Goal: Transaction & Acquisition: Purchase product/service

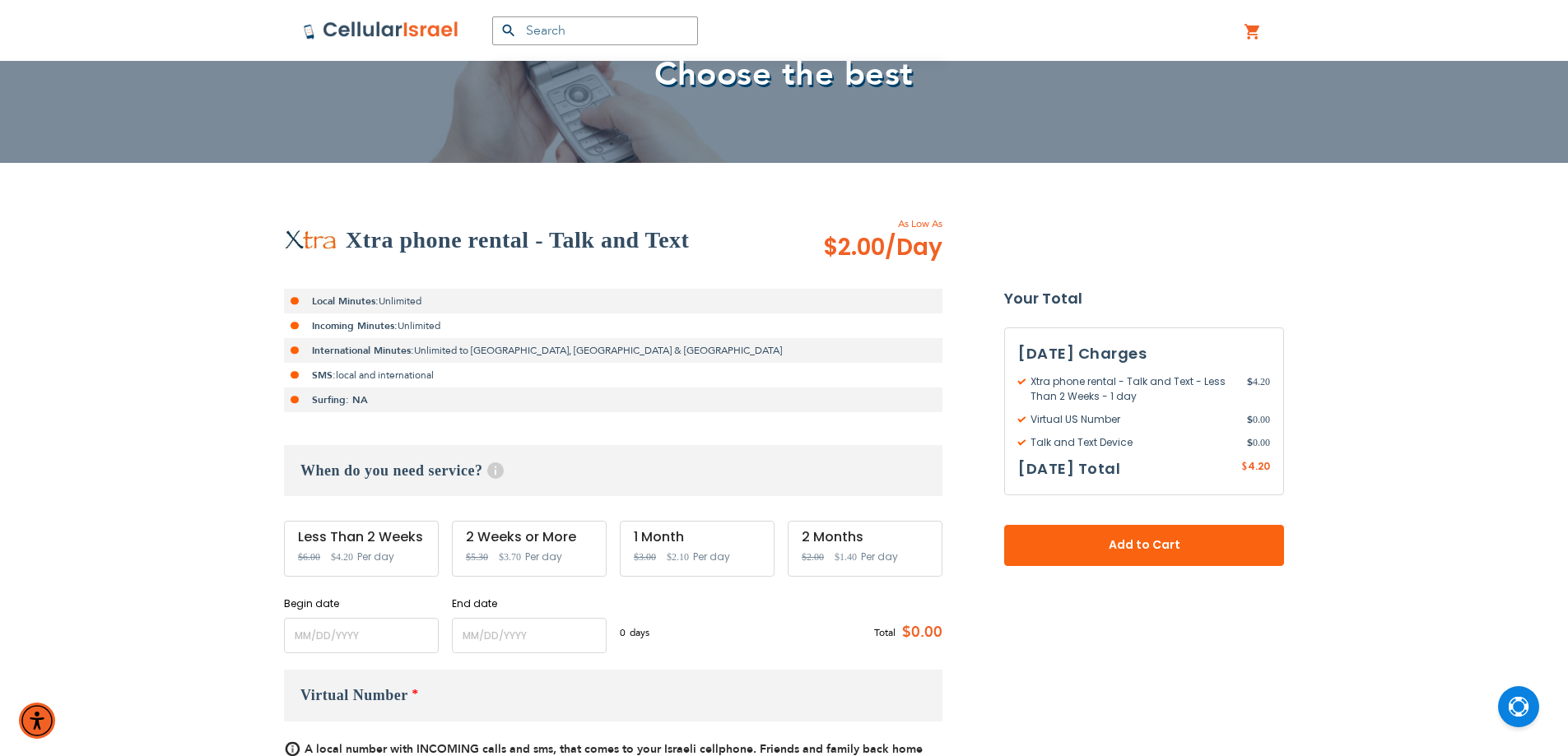
scroll to position [329, 0]
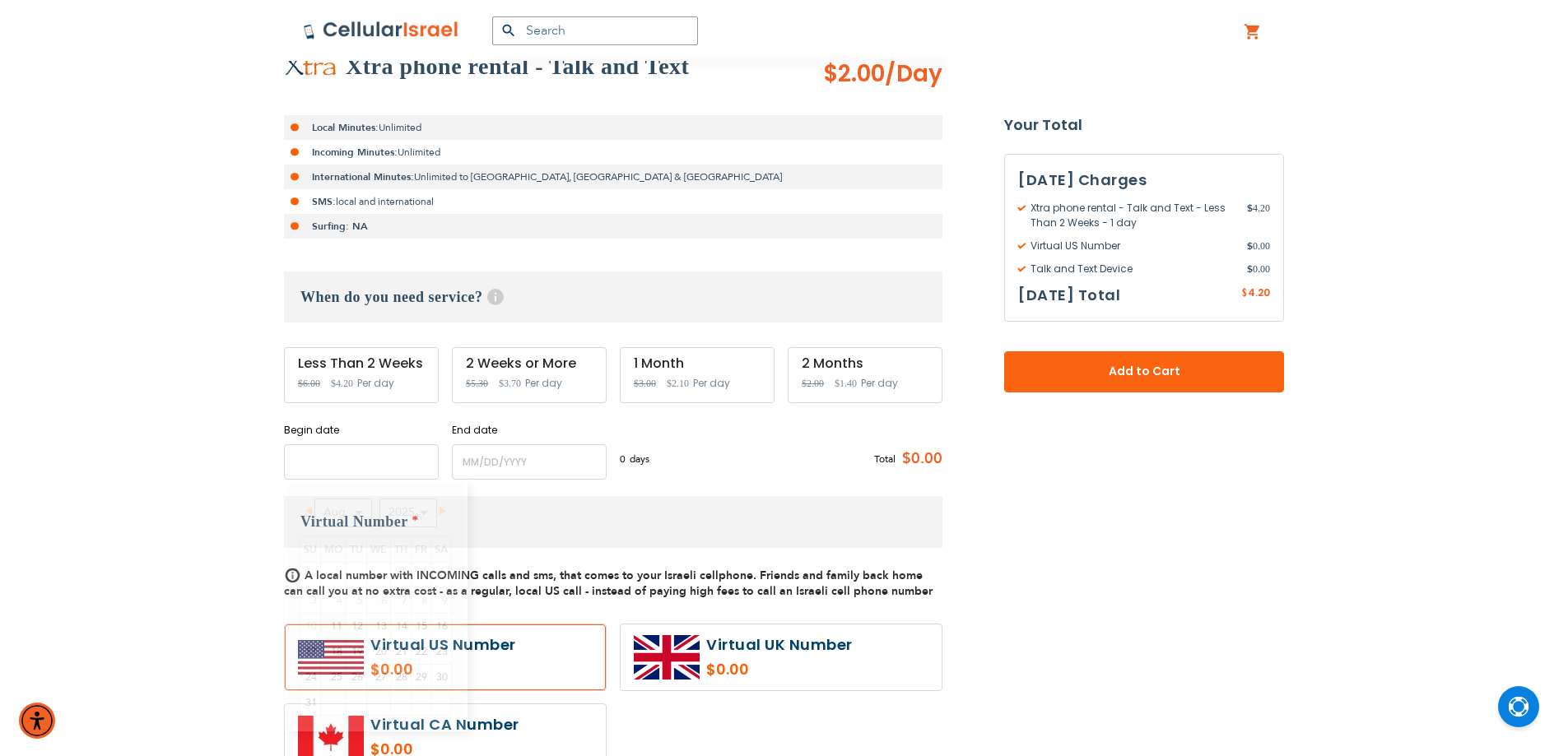
click at [389, 468] on input "name" at bounding box center [361, 462] width 154 height 36
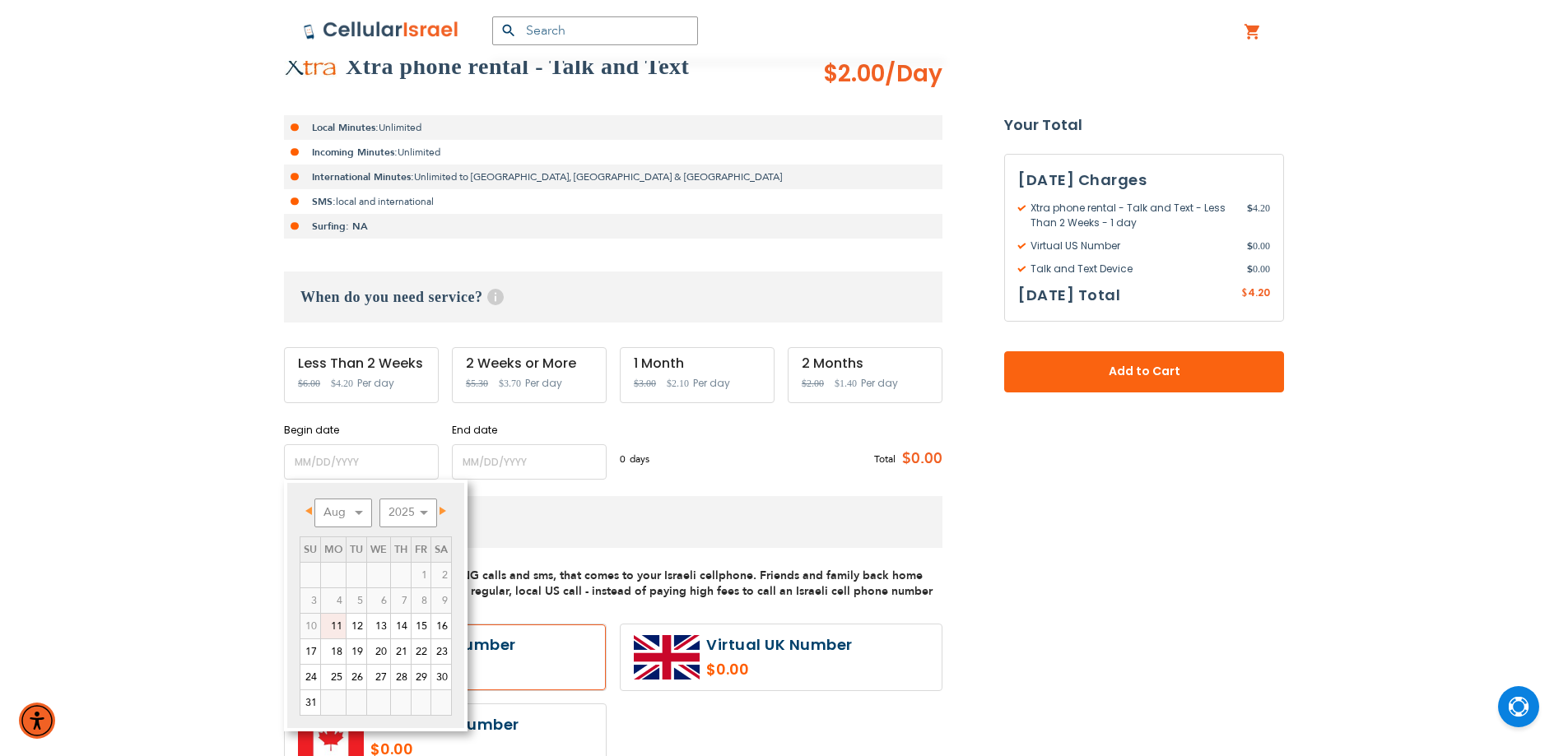
click at [337, 627] on link "11" at bounding box center [333, 625] width 25 height 25
type input "[DATE]"
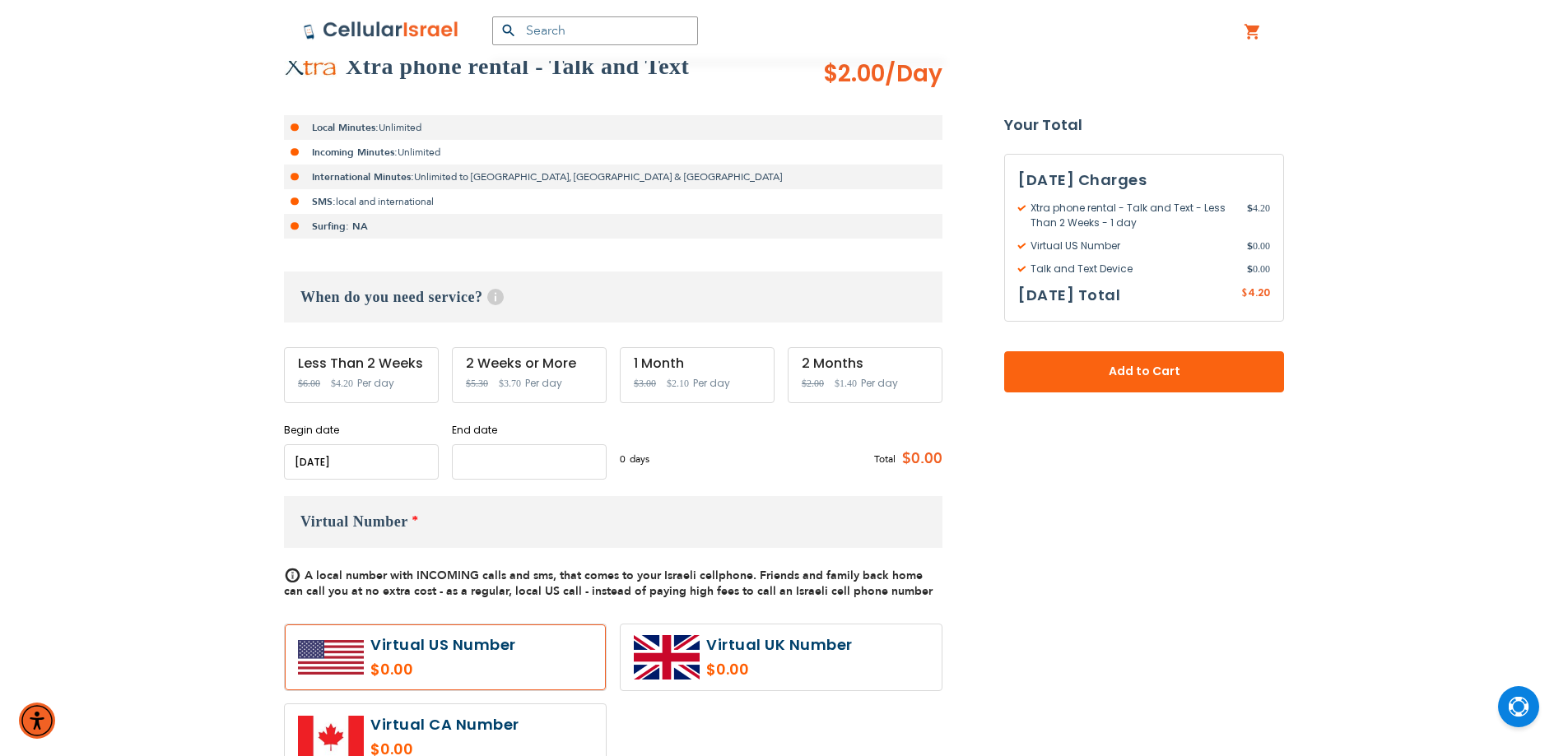
click at [584, 461] on input "name" at bounding box center [529, 462] width 154 height 36
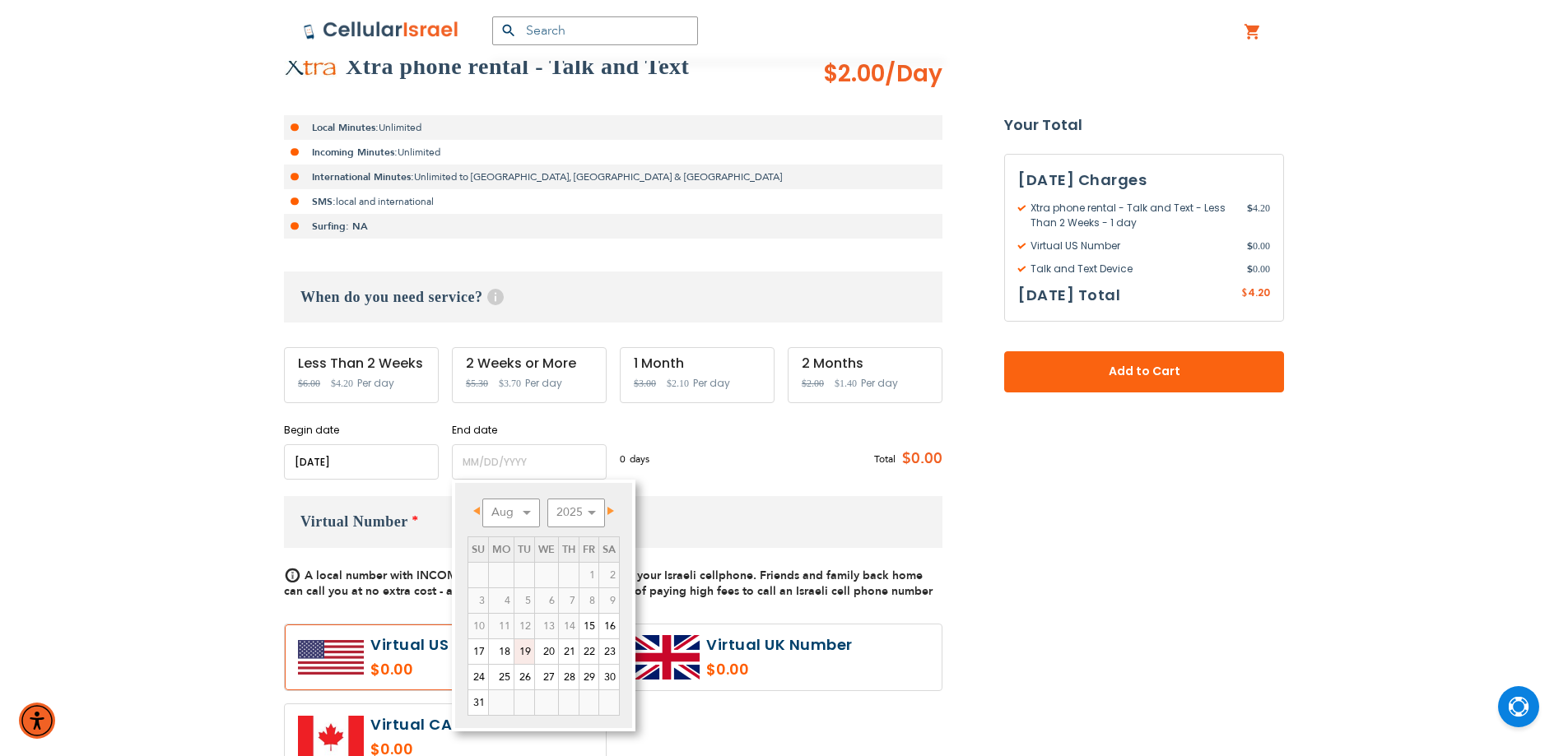
click at [532, 649] on link "19" at bounding box center [524, 652] width 20 height 25
type input "[DATE]"
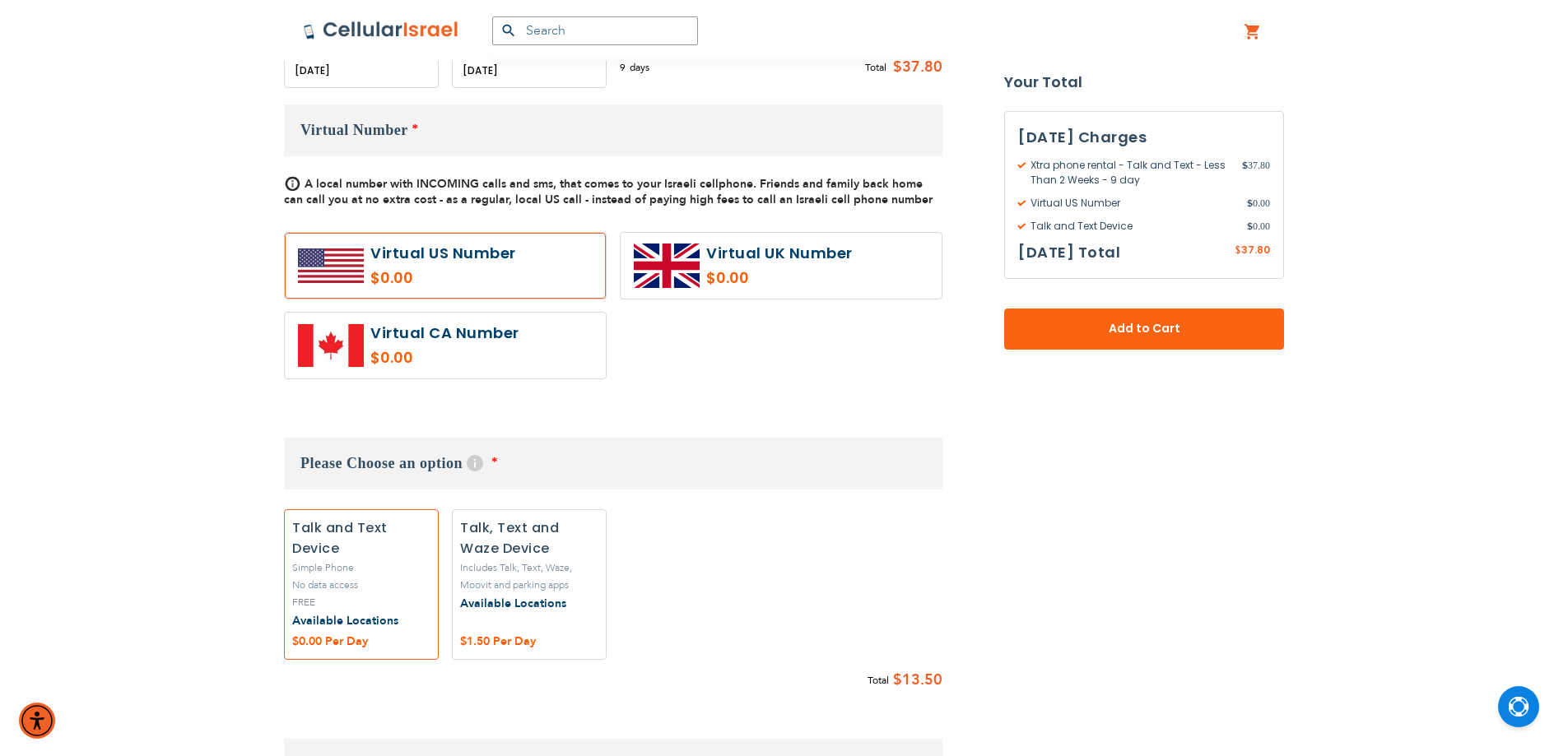
scroll to position [741, 0]
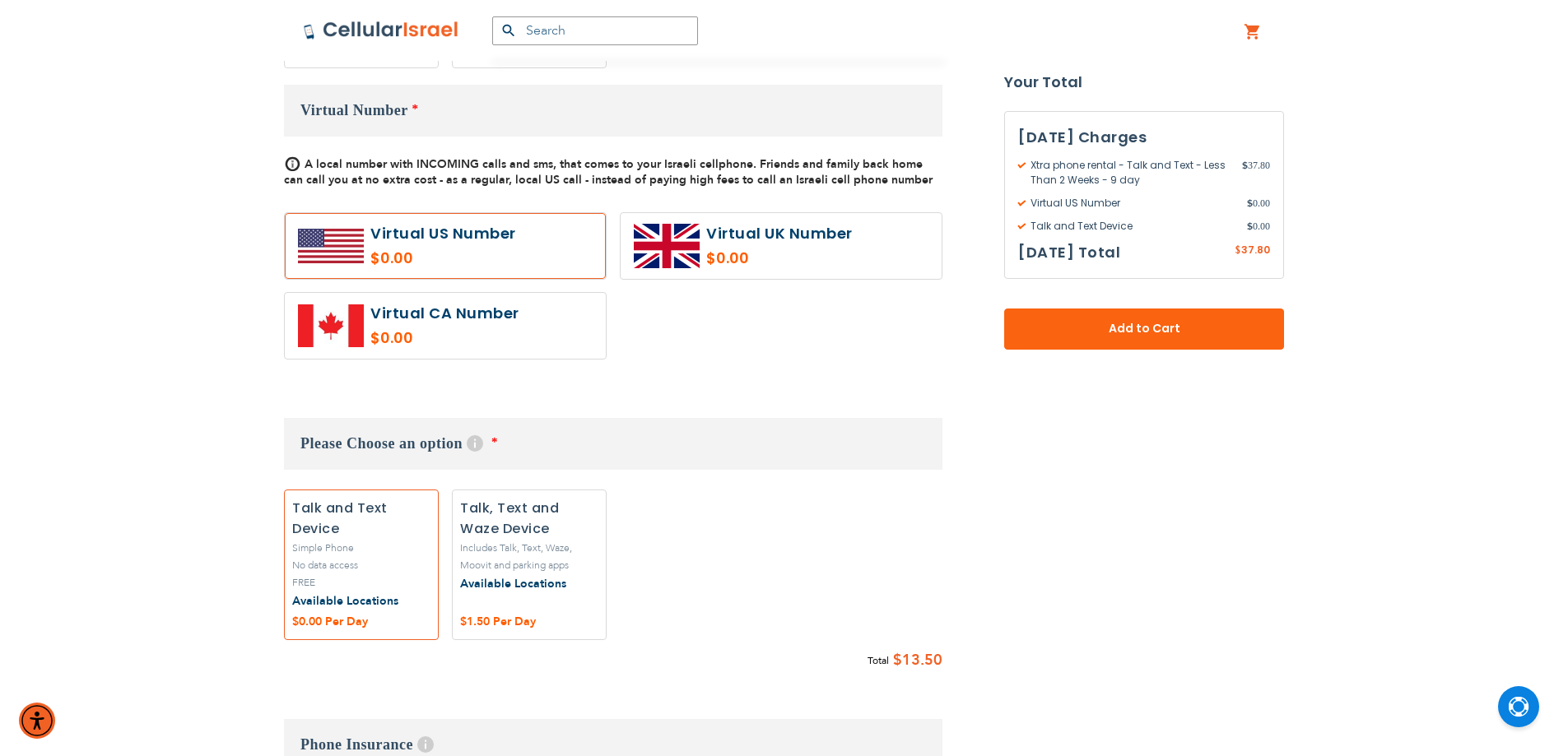
click at [561, 560] on label "Add" at bounding box center [529, 564] width 154 height 150
radio input "true"
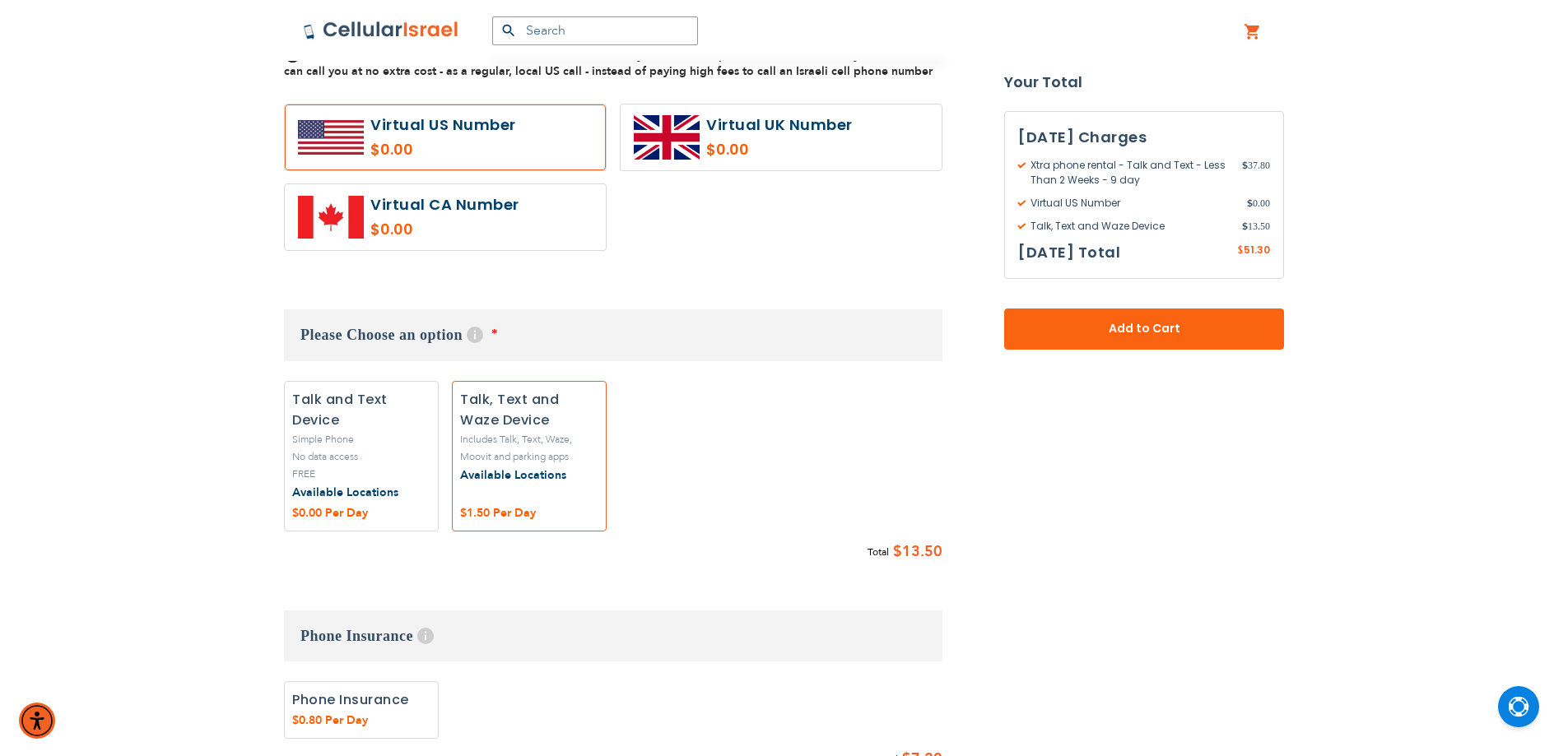
scroll to position [1070, 0]
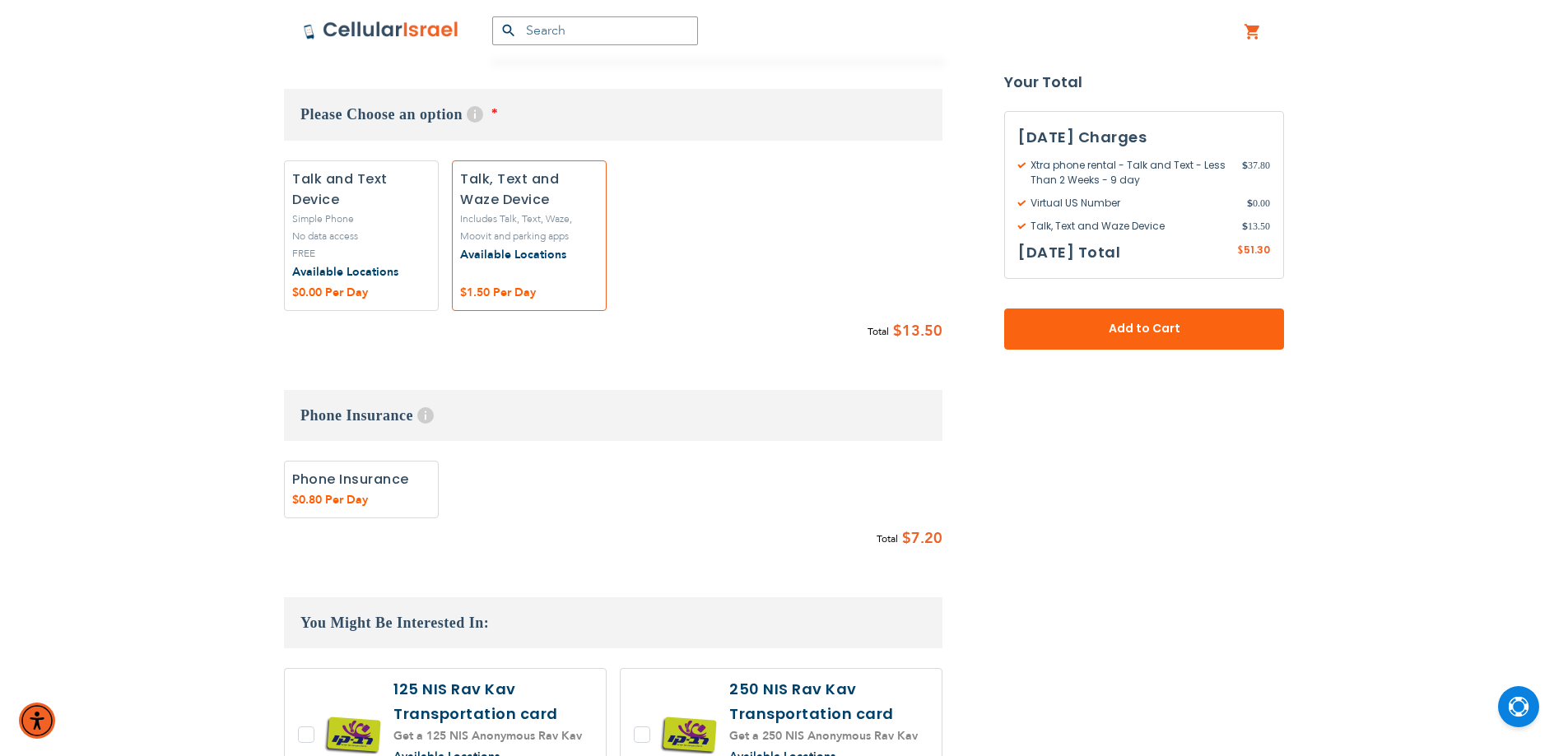
click at [503, 750] on div "Available Locations" at bounding box center [493, 758] width 199 height 20
click at [163, 394] on div "SEMINARY YESHIVA TOURIST OLIM COUPLES Support [PHONE_NUMBER] / [PHONE_NUMBER] H…" at bounding box center [784, 107] width 1568 height 2354
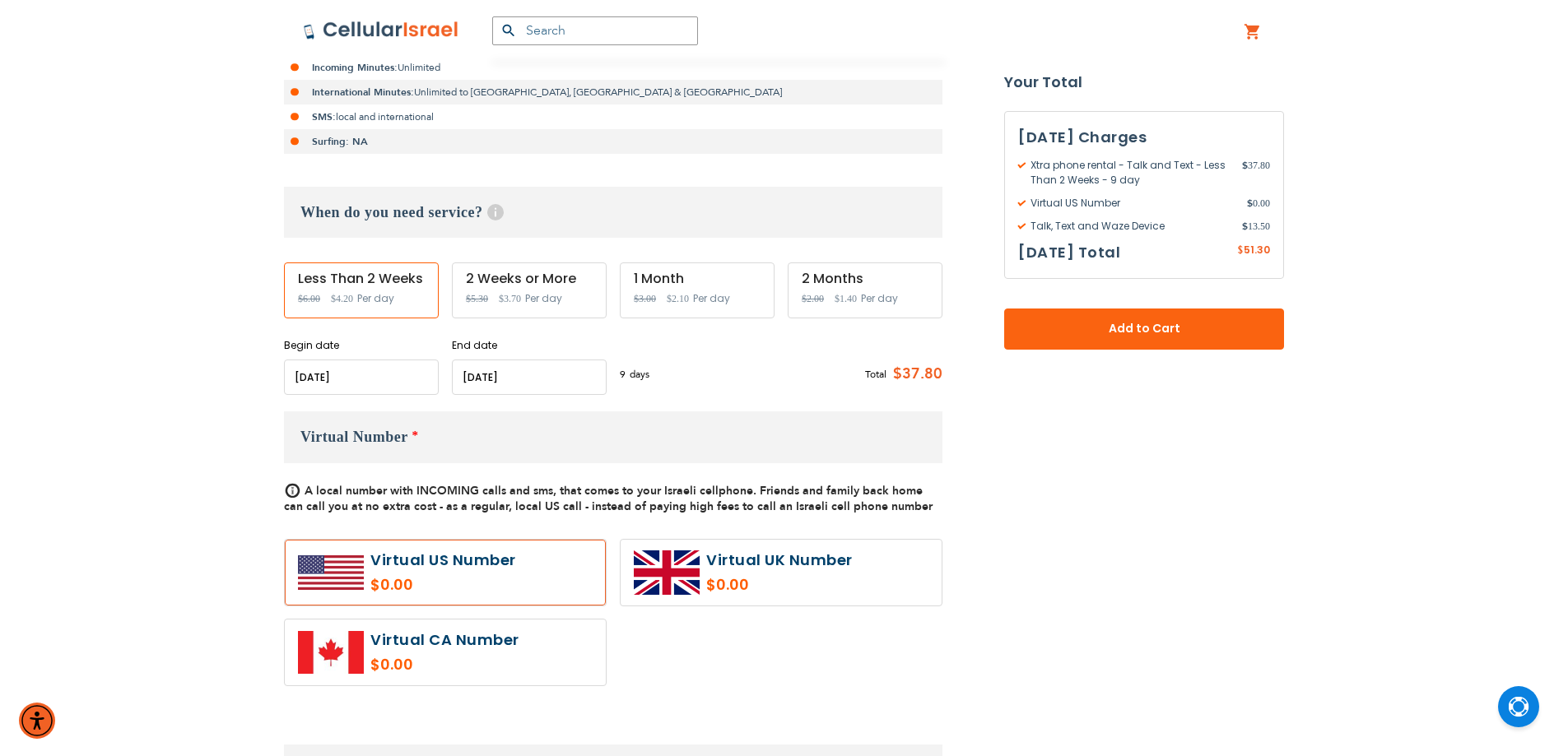
scroll to position [412, 0]
click at [498, 377] on input "name" at bounding box center [529, 380] width 154 height 36
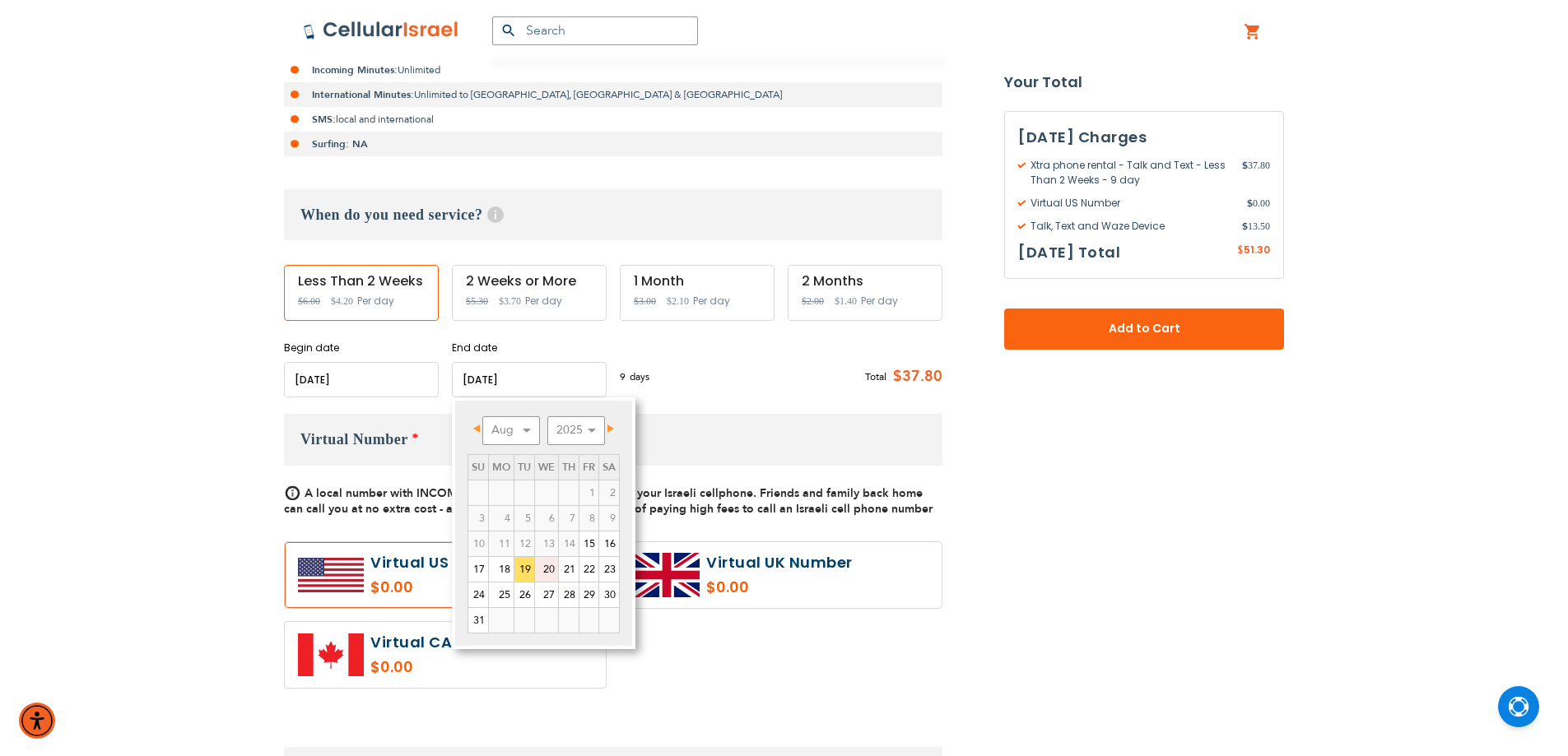
click at [544, 568] on link "20" at bounding box center [546, 569] width 23 height 25
type input "[DATE]"
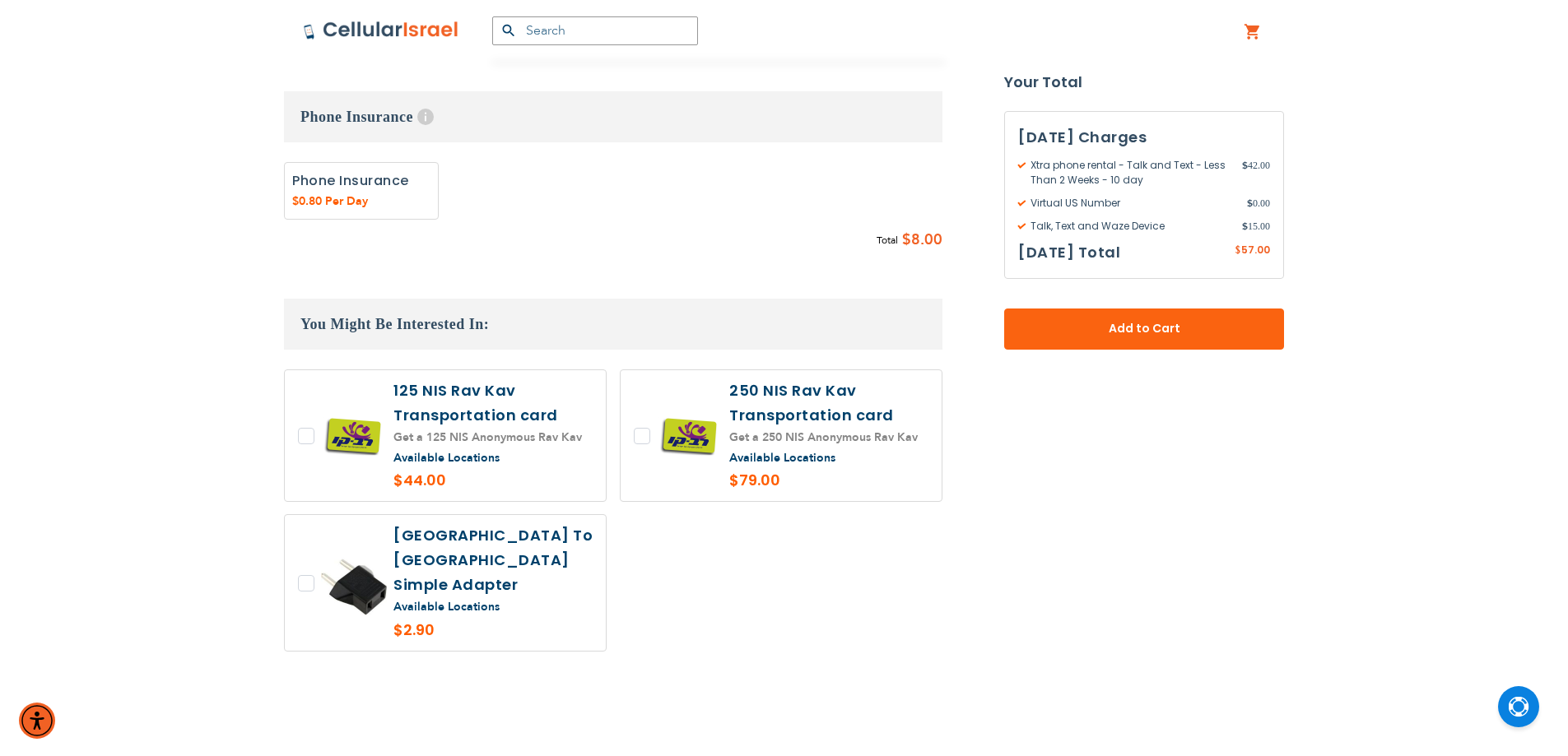
scroll to position [1399, 0]
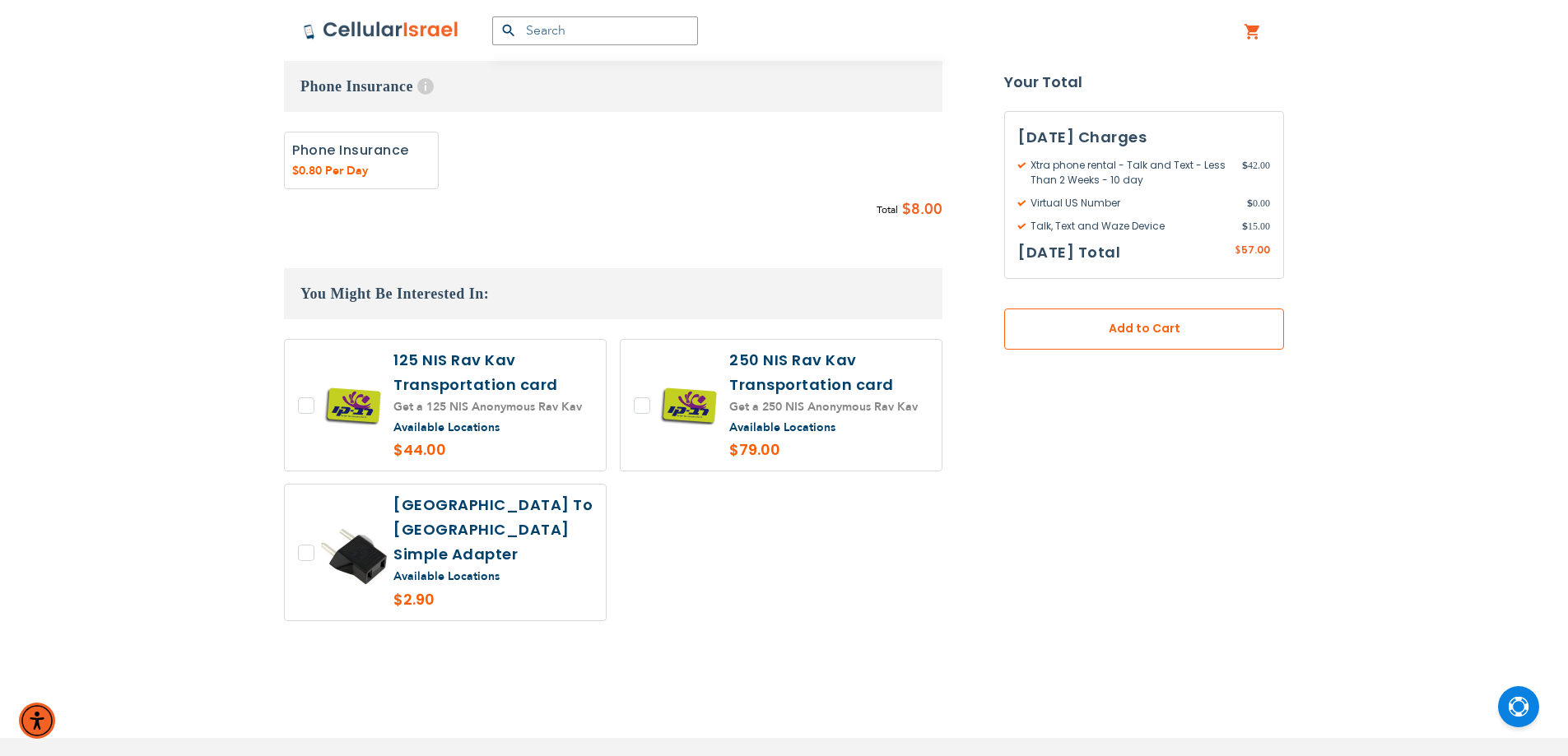
click at [1141, 331] on span "Add to Cart" at bounding box center [1144, 329] width 171 height 17
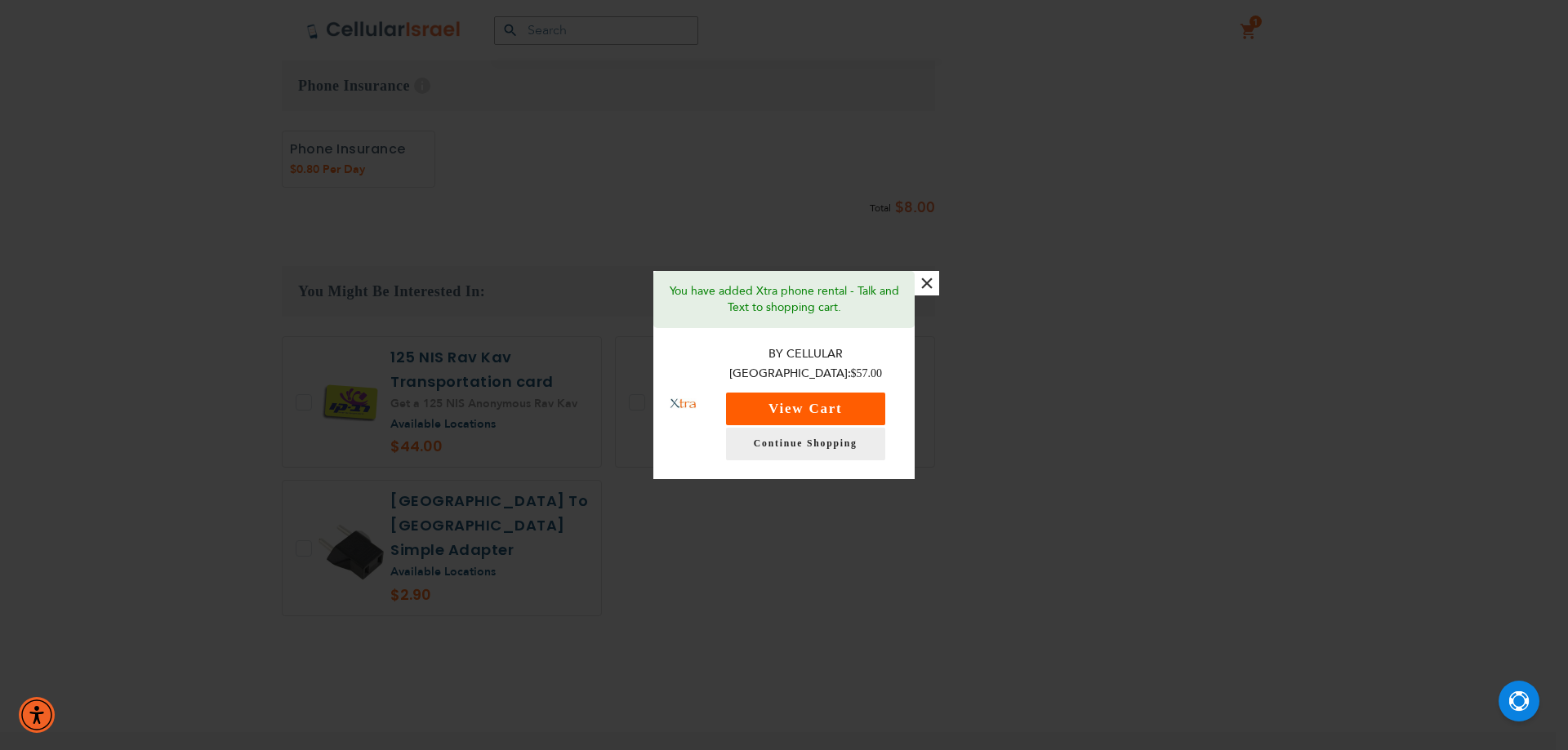
click at [850, 392] on button "View Cart" at bounding box center [805, 408] width 159 height 33
